Goal: Task Accomplishment & Management: Complete application form

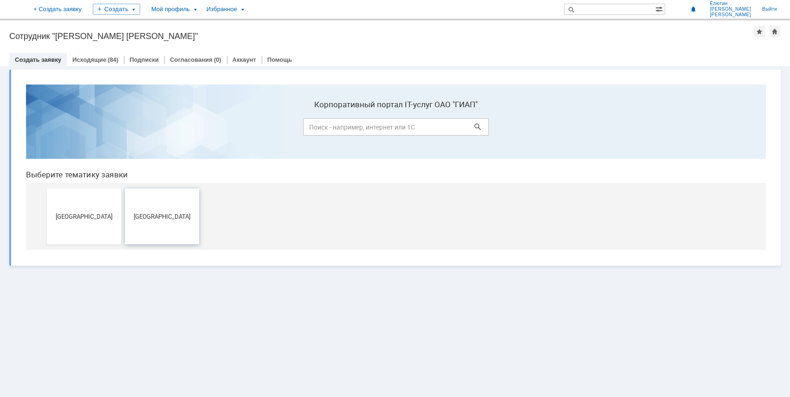
click at [160, 206] on button "[GEOGRAPHIC_DATA]" at bounding box center [162, 216] width 74 height 56
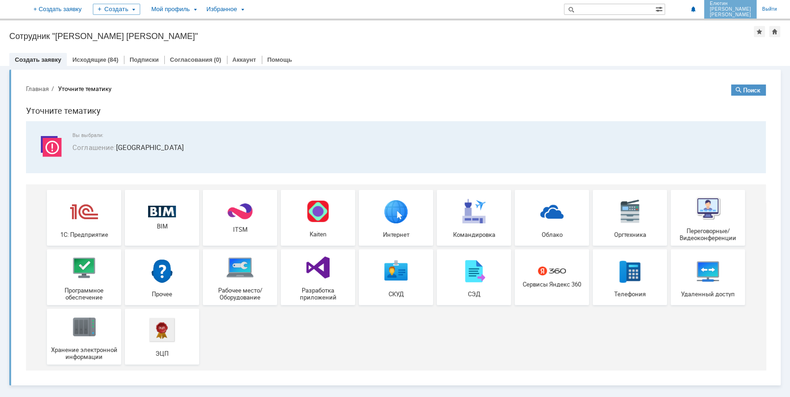
click at [744, 9] on span "[PERSON_NAME]" at bounding box center [730, 9] width 41 height 6
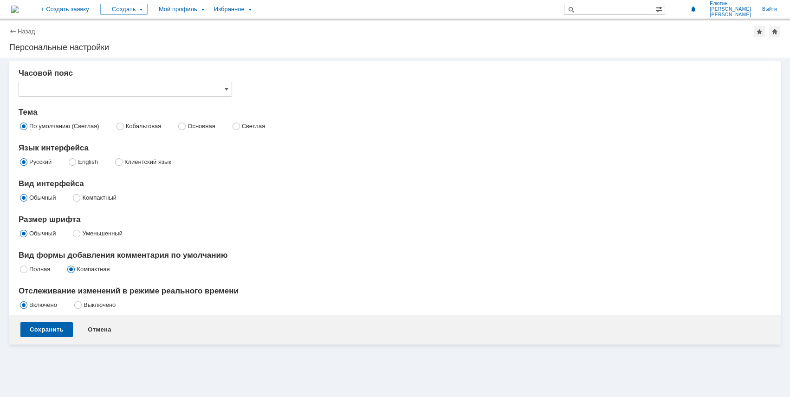
type input "[не указано]"
click at [208, 13] on div "Мой профиль" at bounding box center [180, 9] width 55 height 19
click at [217, 30] on link "Мой аккаунт" at bounding box center [190, 27] width 71 height 11
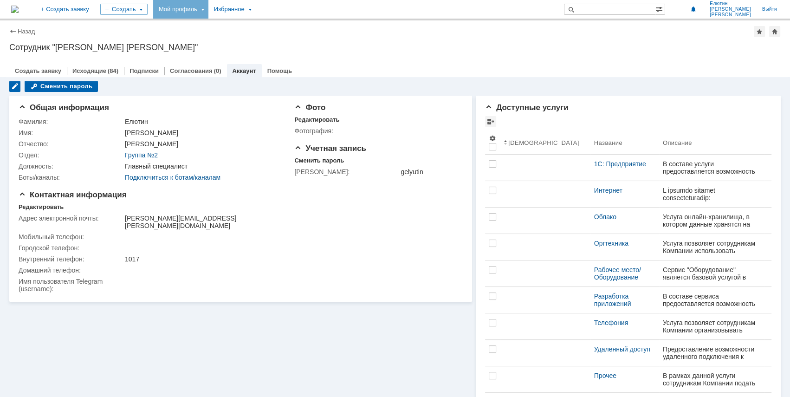
click at [238, 69] on link "Аккаунт" at bounding box center [245, 70] width 24 height 7
click at [110, 73] on div "(84)" at bounding box center [113, 70] width 11 height 7
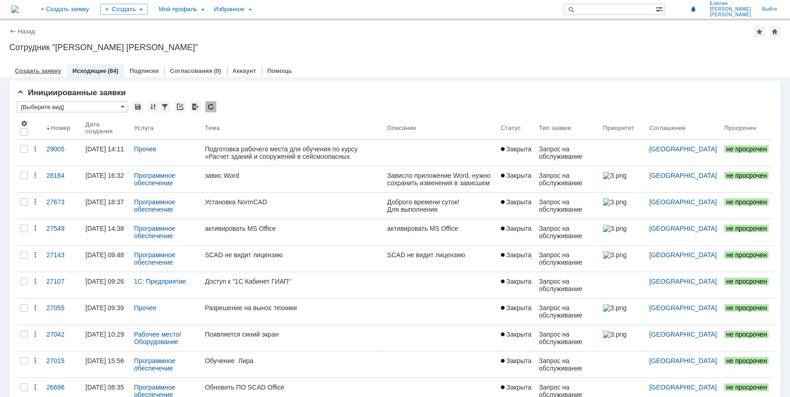
click at [57, 68] on link "Создать заявку" at bounding box center [38, 70] width 46 height 7
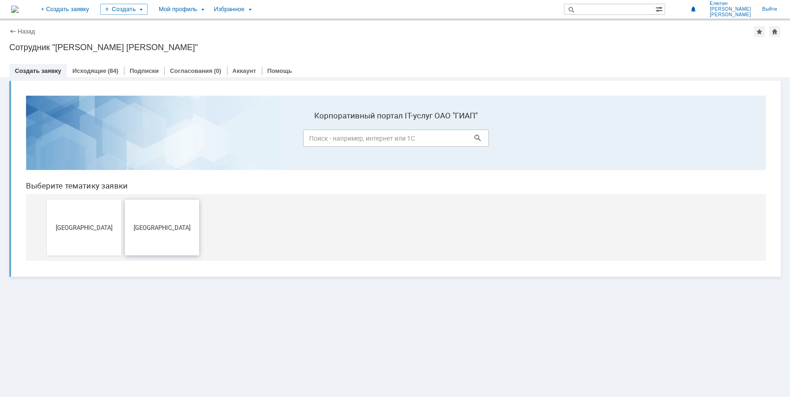
click at [171, 215] on button "[GEOGRAPHIC_DATA]" at bounding box center [162, 228] width 74 height 56
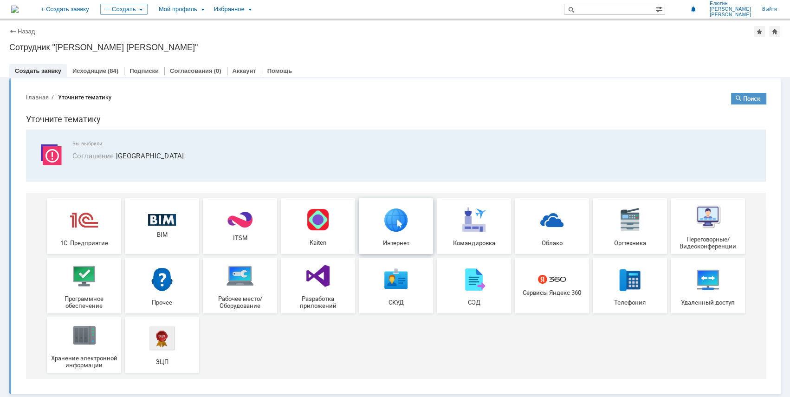
scroll to position [3, 0]
click at [85, 277] on img at bounding box center [84, 275] width 28 height 28
click at [27, 34] on link "Назад" at bounding box center [26, 31] width 17 height 7
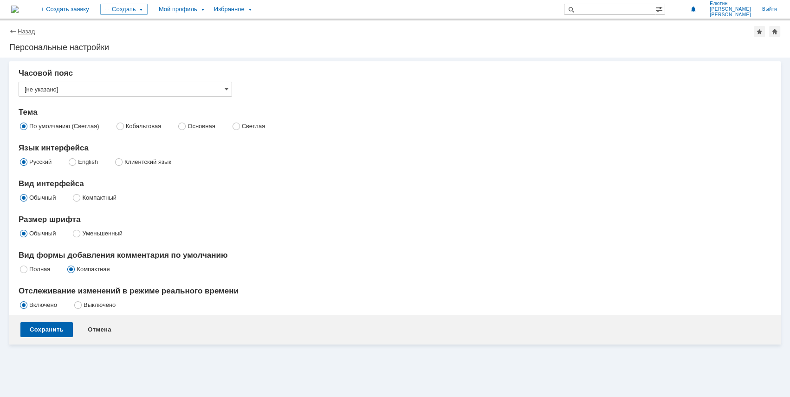
click at [32, 32] on link "Назад" at bounding box center [26, 31] width 17 height 7
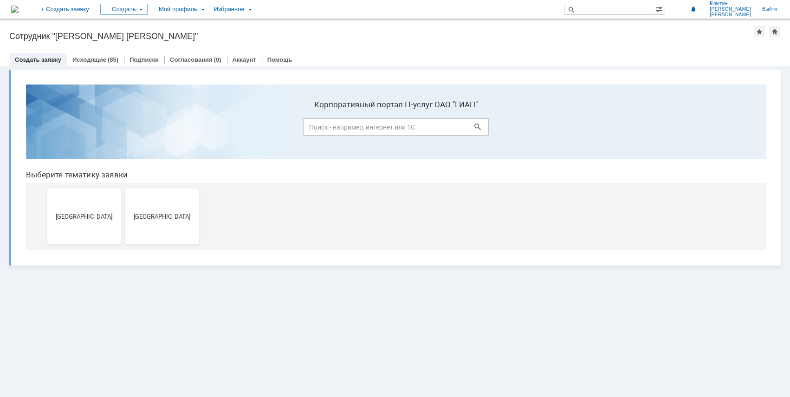
click at [32, 32] on div "Сотрудник "Елютин Григорий Олегович"" at bounding box center [381, 36] width 745 height 9
click at [735, 6] on span "[PERSON_NAME]" at bounding box center [730, 9] width 41 height 6
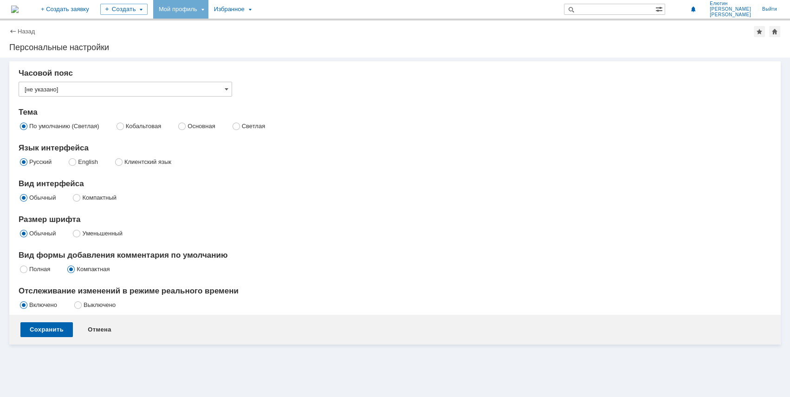
click at [208, 9] on div "Мой профиль" at bounding box center [180, 9] width 55 height 19
click at [256, 12] on div "Избранное" at bounding box center [231, 9] width 47 height 19
click at [208, 8] on div "Мой профиль" at bounding box center [180, 9] width 55 height 19
click at [721, 11] on div "Елютин Григорий Олегович Выйти" at bounding box center [729, 9] width 106 height 19
click at [727, 12] on link "Елютин Григорий Олегович" at bounding box center [730, 9] width 52 height 19
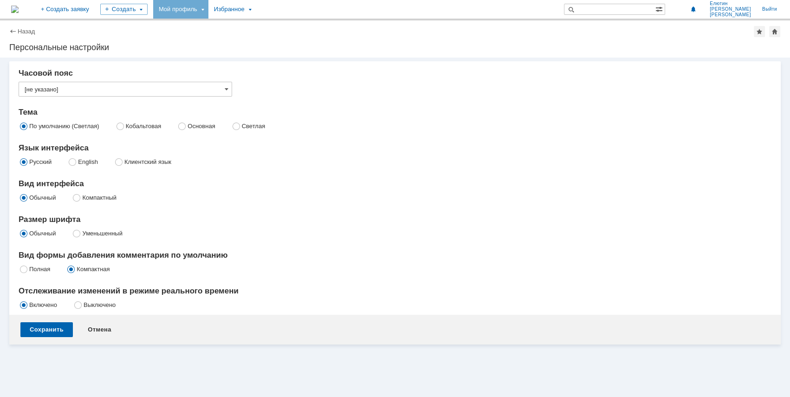
click at [208, 6] on div "Мой профиль" at bounding box center [180, 9] width 55 height 19
click at [219, 22] on link "Мой аккаунт" at bounding box center [190, 27] width 71 height 11
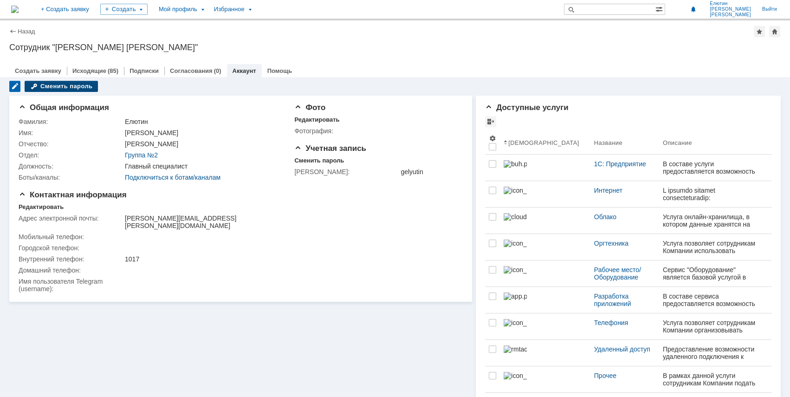
click at [68, 85] on div "Сменить пароль" at bounding box center [61, 86] width 73 height 11
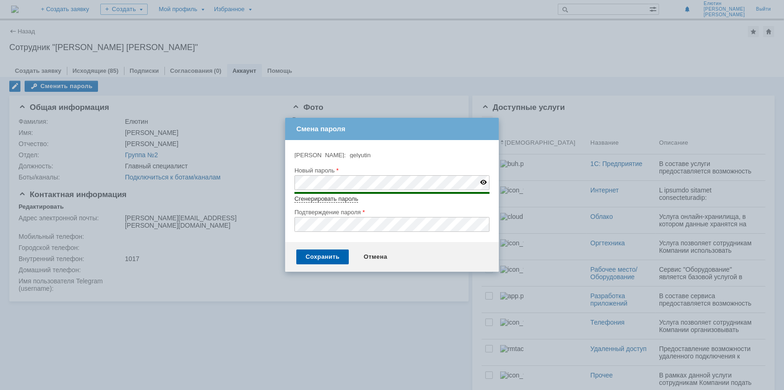
click at [317, 266] on div "Сохранить Отмена" at bounding box center [392, 257] width 214 height 30
click at [320, 258] on div "Сохранить" at bounding box center [322, 257] width 52 height 15
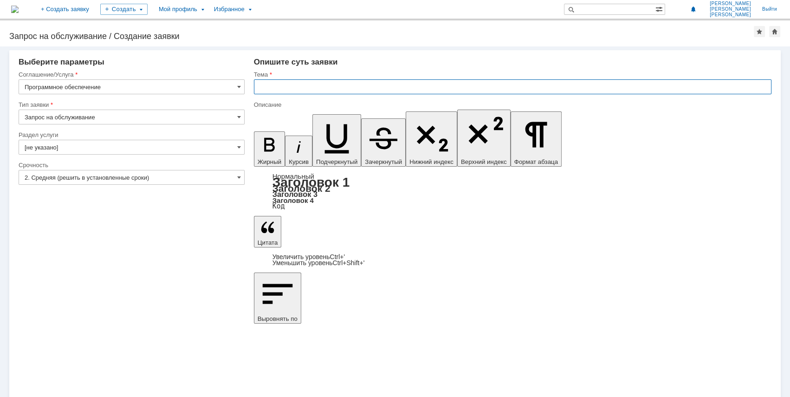
click at [296, 84] on input "text" at bounding box center [513, 86] width 518 height 15
paste input "IDEA StatiCa 21.1"
click at [259, 85] on input "IDEA StatiCa 21.1" at bounding box center [513, 86] width 518 height 15
click at [257, 84] on input "IDEA StatiCa 21.1" at bounding box center [513, 86] width 518 height 15
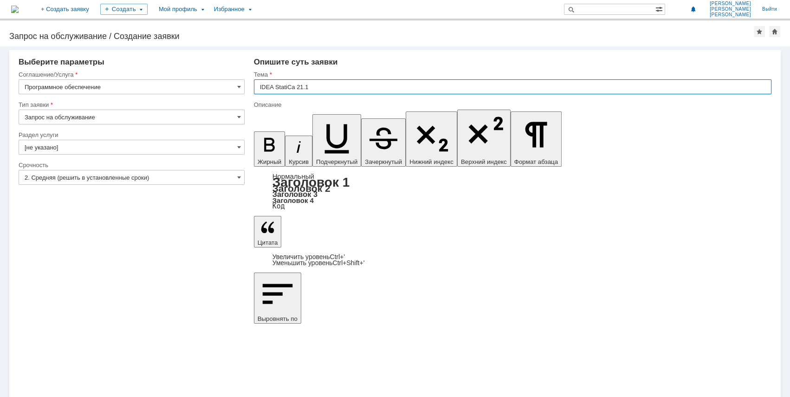
click at [259, 84] on input "IDEA StatiCa 21.1" at bounding box center [513, 86] width 518 height 15
type input "Не работает IDEA StatiCa 21.1"
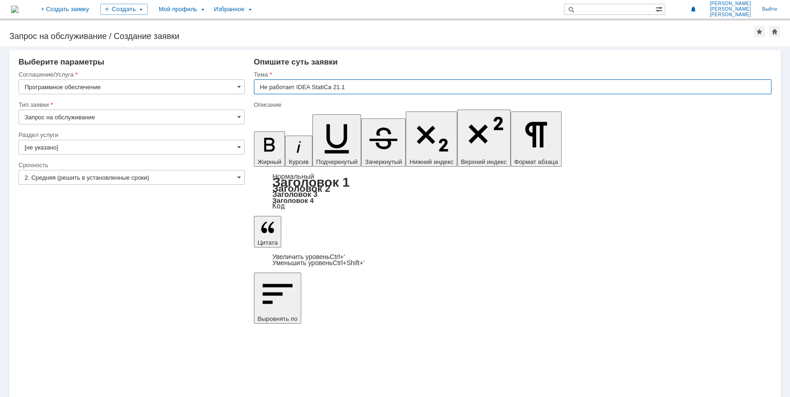
click at [362, 93] on input "Не работает IDEA StatiCa 21.1" at bounding box center [513, 86] width 518 height 15
drag, startPoint x: 357, startPoint y: 85, endPoint x: 296, endPoint y: 89, distance: 61.0
click at [296, 89] on input "Не работает IDEA StatiCa 21.1" at bounding box center [513, 86] width 518 height 15
click at [350, 91] on input "Не работает IDEA StatiCa 21.1" at bounding box center [513, 86] width 518 height 15
click at [350, 86] on input "Не работает IDEA StatiCa 21.1" at bounding box center [513, 86] width 518 height 15
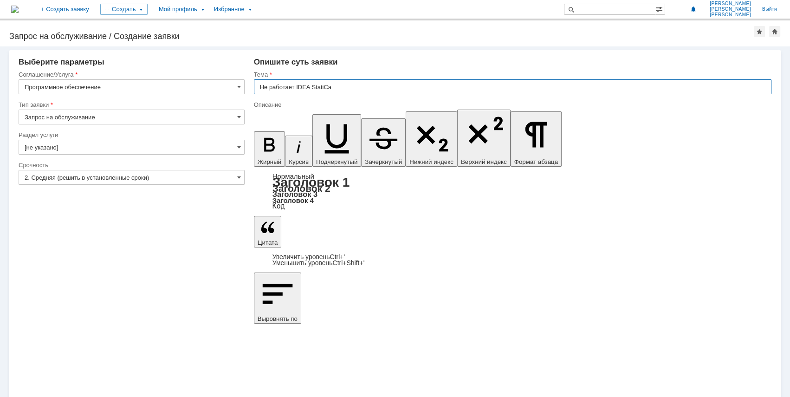
type input "Не работает IDEA StatiCa"
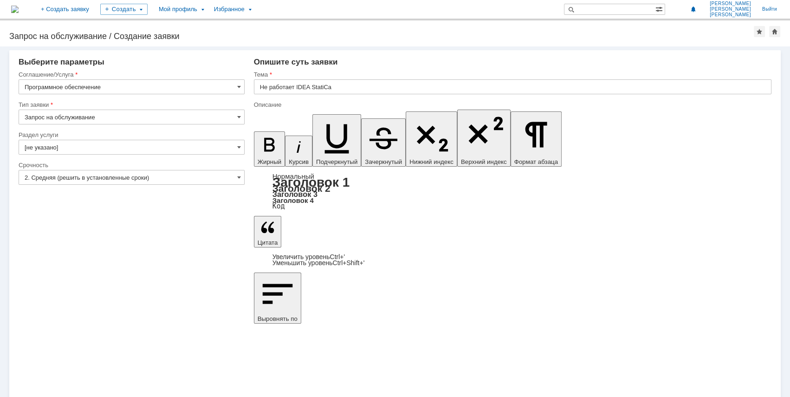
drag, startPoint x: 350, startPoint y: 2859, endPoint x: 355, endPoint y: 2866, distance: 8.5
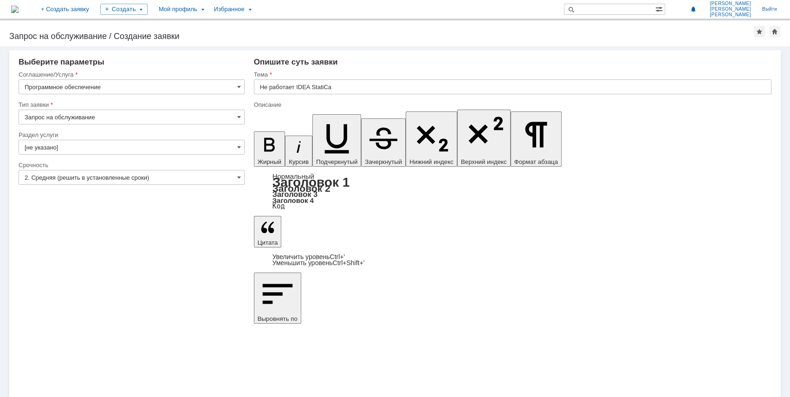
drag, startPoint x: 768, startPoint y: 2862, endPoint x: 1031, endPoint y: 2989, distance: 291.9
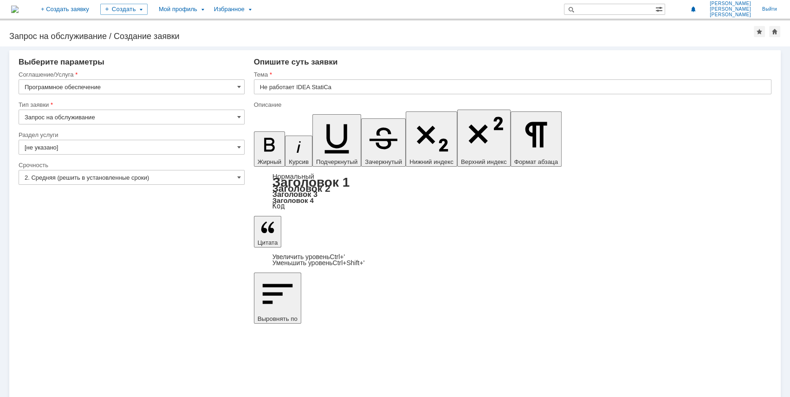
click at [145, 86] on input "Программное обеспечение" at bounding box center [132, 86] width 226 height 15
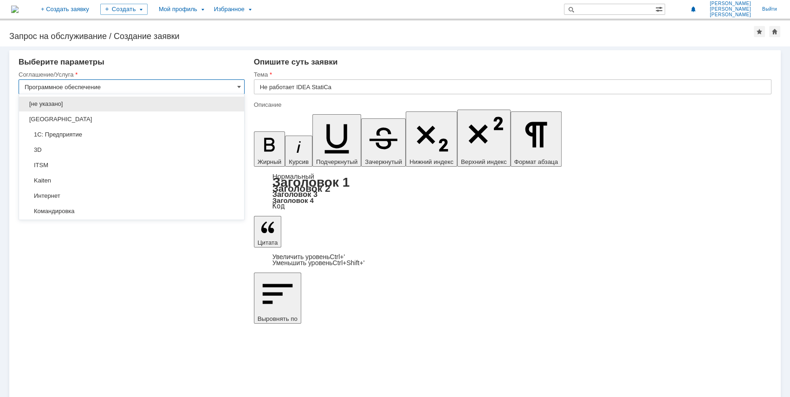
click at [145, 86] on input "Программное обеспечение" at bounding box center [132, 86] width 226 height 15
drag, startPoint x: 158, startPoint y: 81, endPoint x: 177, endPoint y: 93, distance: 22.7
click at [158, 81] on input "Программное обеспечение" at bounding box center [132, 86] width 226 height 15
click at [196, 288] on div "Внимание! Выберите параметры Соглашение/Услуга Программное обеспечение Тип заяв…" at bounding box center [395, 221] width 790 height 350
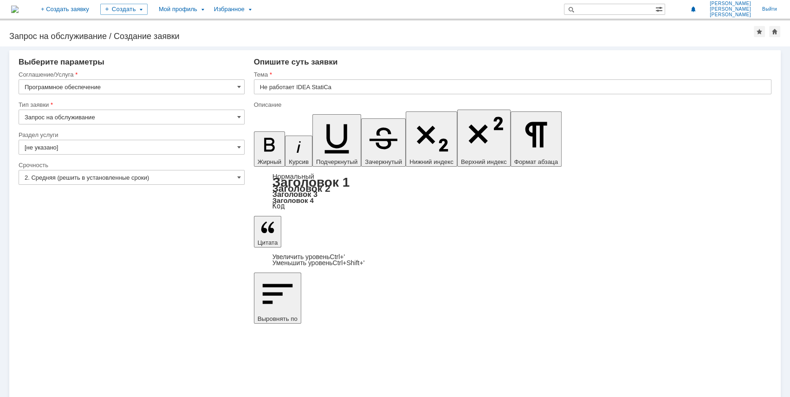
type input "Программное обеспечение"
click at [191, 110] on input "Запрос на обслуживание" at bounding box center [132, 117] width 226 height 15
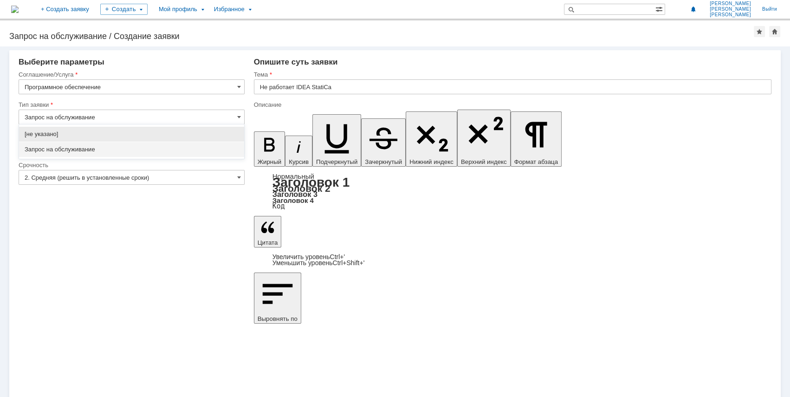
click at [191, 110] on input "Запрос на обслуживание" at bounding box center [132, 117] width 226 height 15
click at [238, 264] on div "Внимание! Выберите параметры Соглашение/Услуга Программное обеспечение Тип заяв…" at bounding box center [395, 221] width 790 height 350
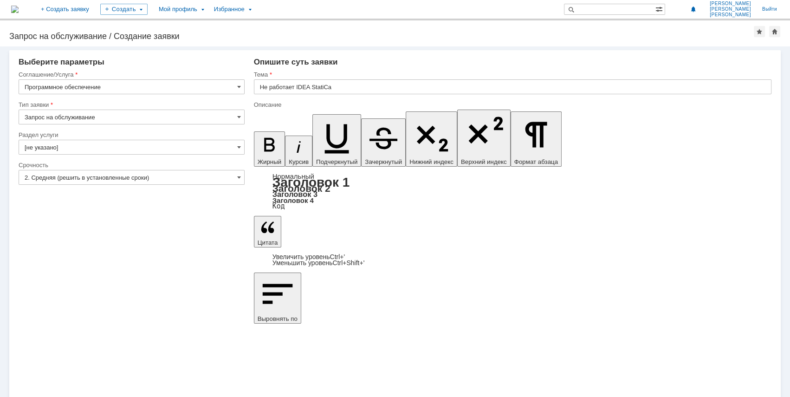
type input "Запрос на обслуживание"
click at [199, 140] on input "[не указано]" at bounding box center [132, 147] width 226 height 15
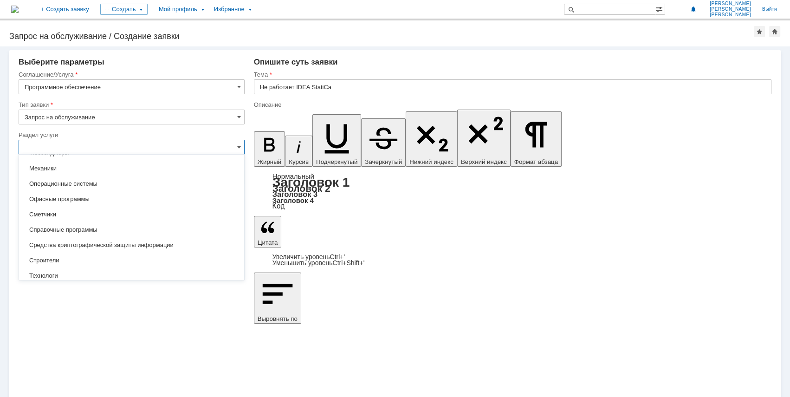
scroll to position [169, 0]
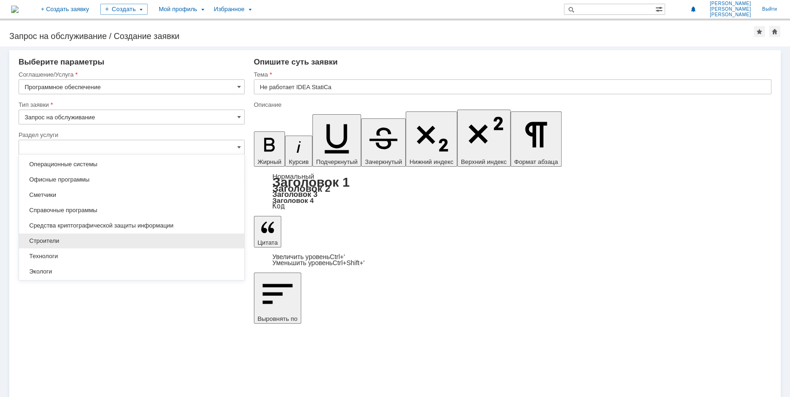
click at [127, 237] on span "Строители" at bounding box center [132, 240] width 214 height 7
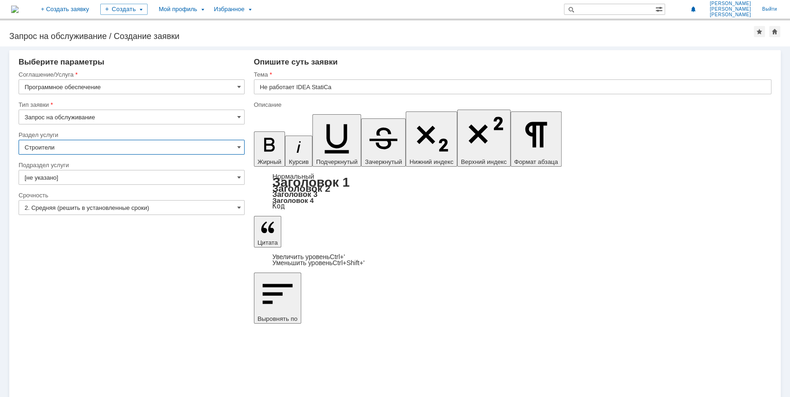
type input "Строители"
click at [141, 211] on input "2. Средняя (решить в установленные сроки)" at bounding box center [132, 207] width 226 height 15
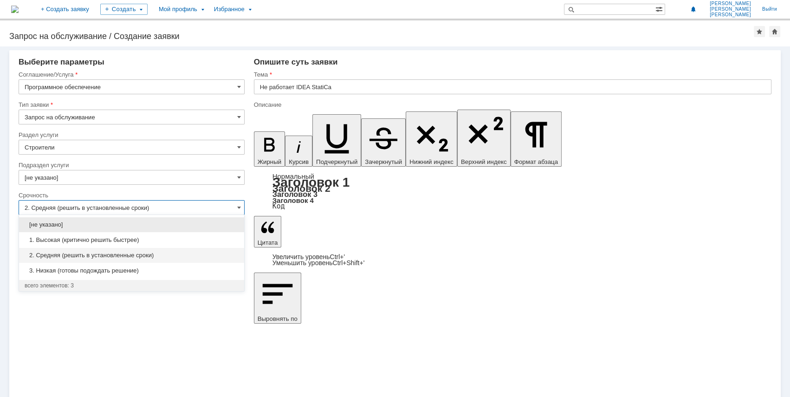
click at [141, 211] on input "2. Средняя (решить в установленные сроки)" at bounding box center [132, 207] width 226 height 15
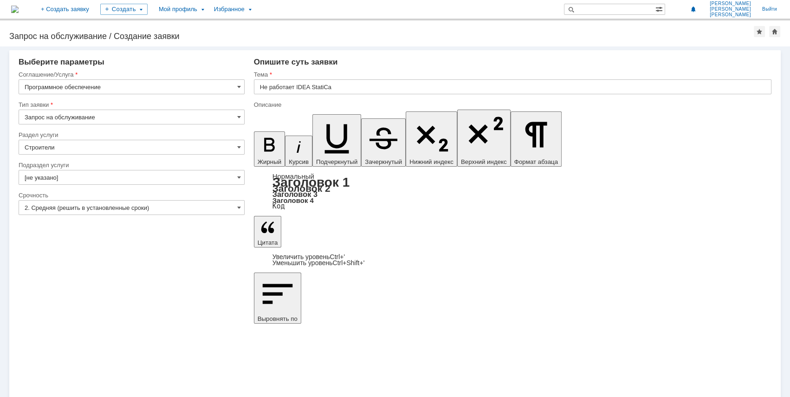
click at [289, 291] on div "Внимание! Выберите параметры Соглашение/Услуга Программное обеспечение Тип заяв…" at bounding box center [395, 221] width 790 height 350
type input "2. Средняя (решить в установленные сроки)"
click at [208, 174] on input "[не указано]" at bounding box center [132, 177] width 226 height 15
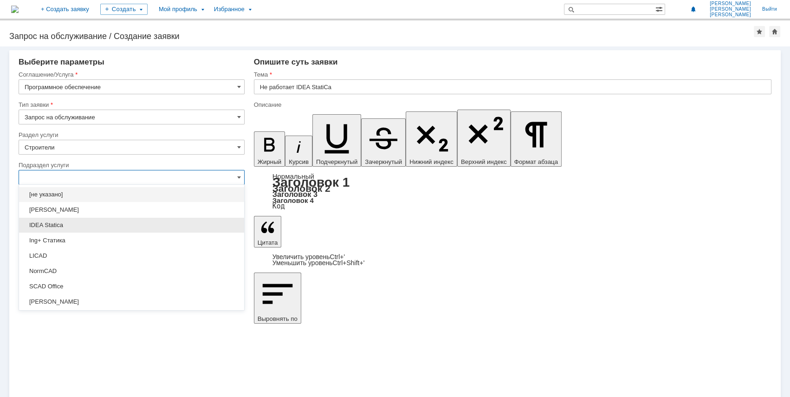
click at [159, 228] on div "IDEA Statica" at bounding box center [131, 225] width 225 height 15
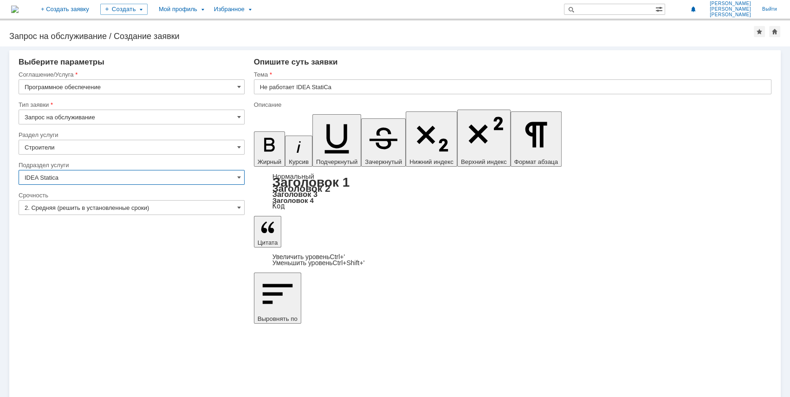
type input "IDEA Statica"
